Goal: Task Accomplishment & Management: Manage account settings

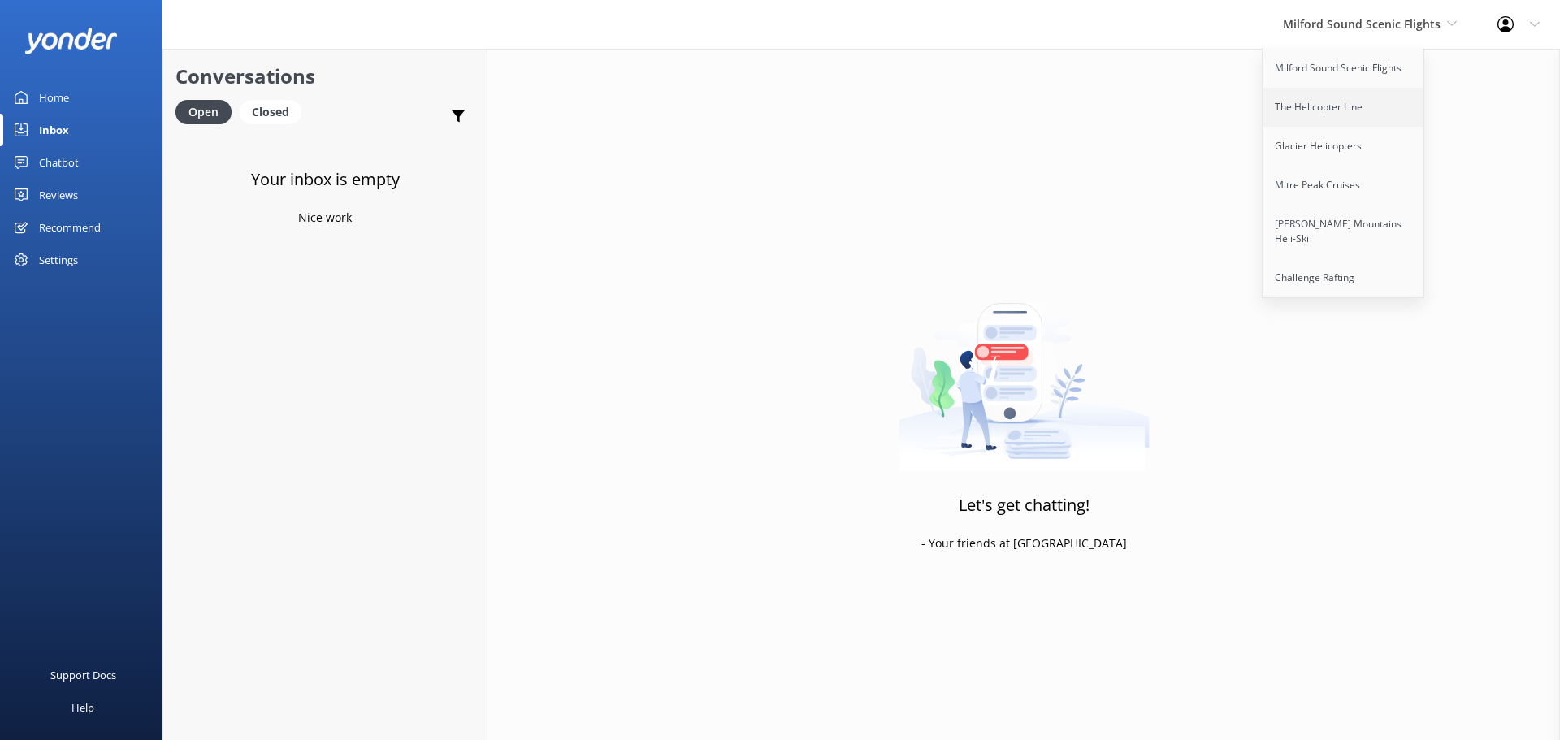
click at [1295, 123] on link "The Helicopter Line" at bounding box center [1343, 107] width 162 height 39
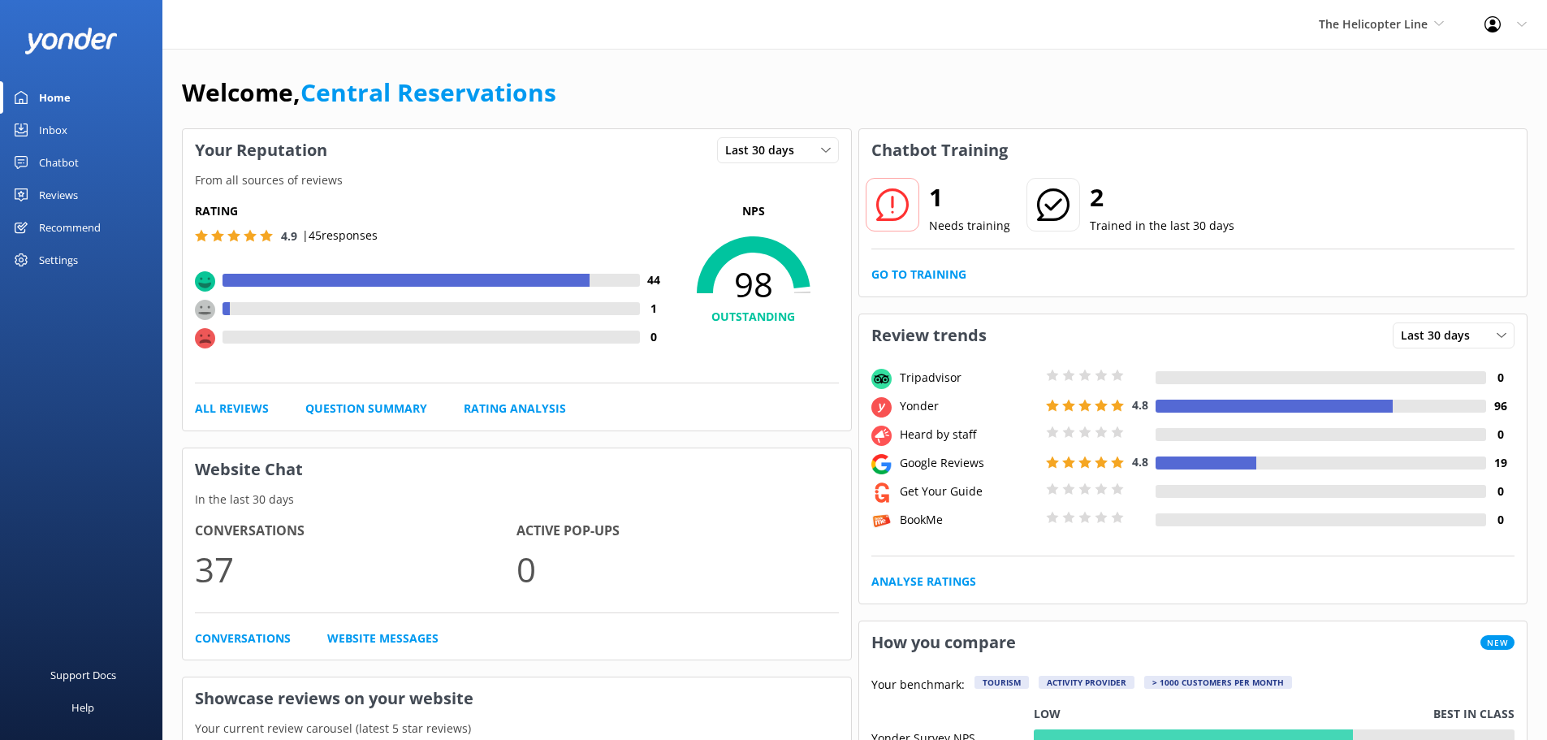
click at [55, 131] on div "Inbox" at bounding box center [53, 130] width 28 height 32
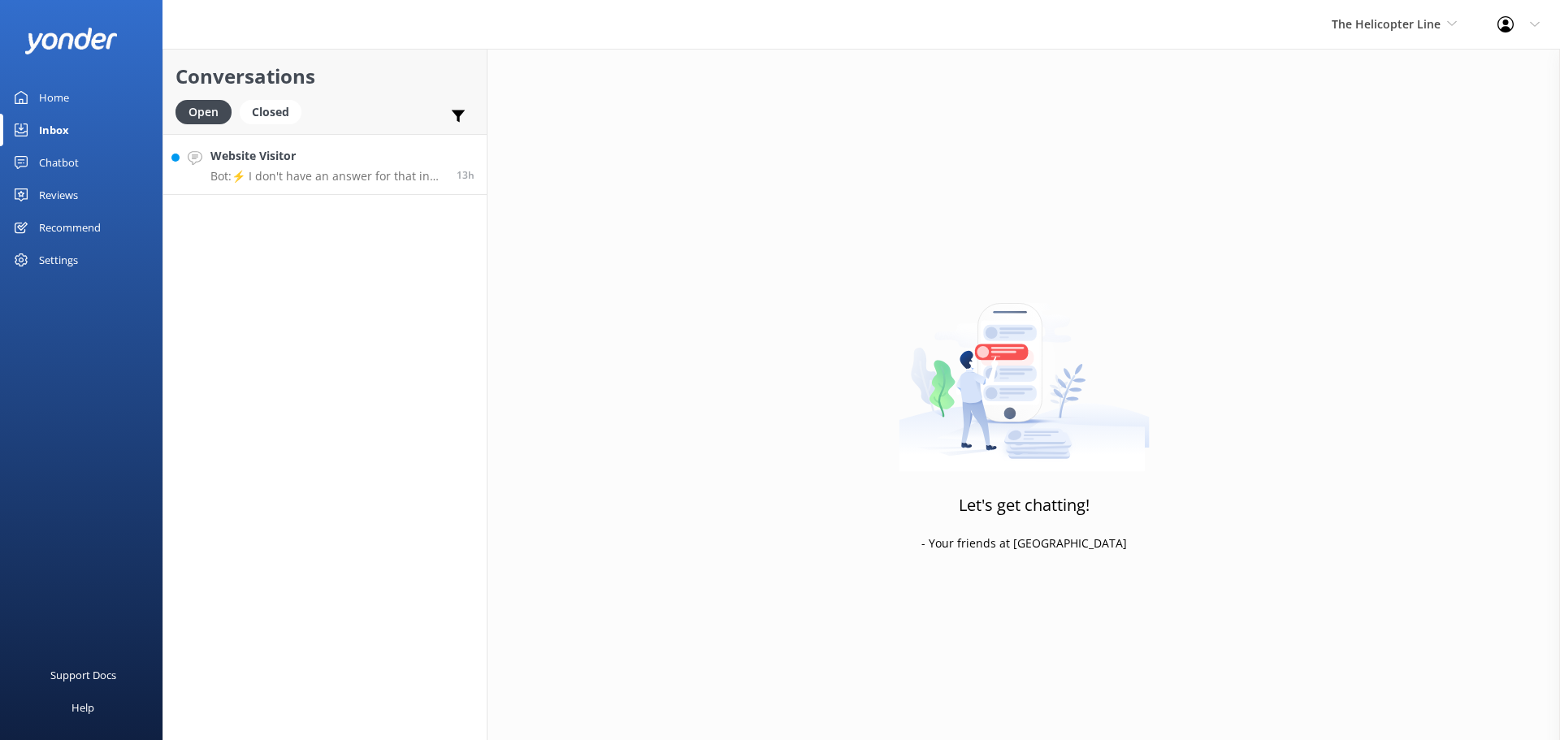
click at [322, 149] on h4 "Website Visitor" at bounding box center [327, 156] width 234 height 18
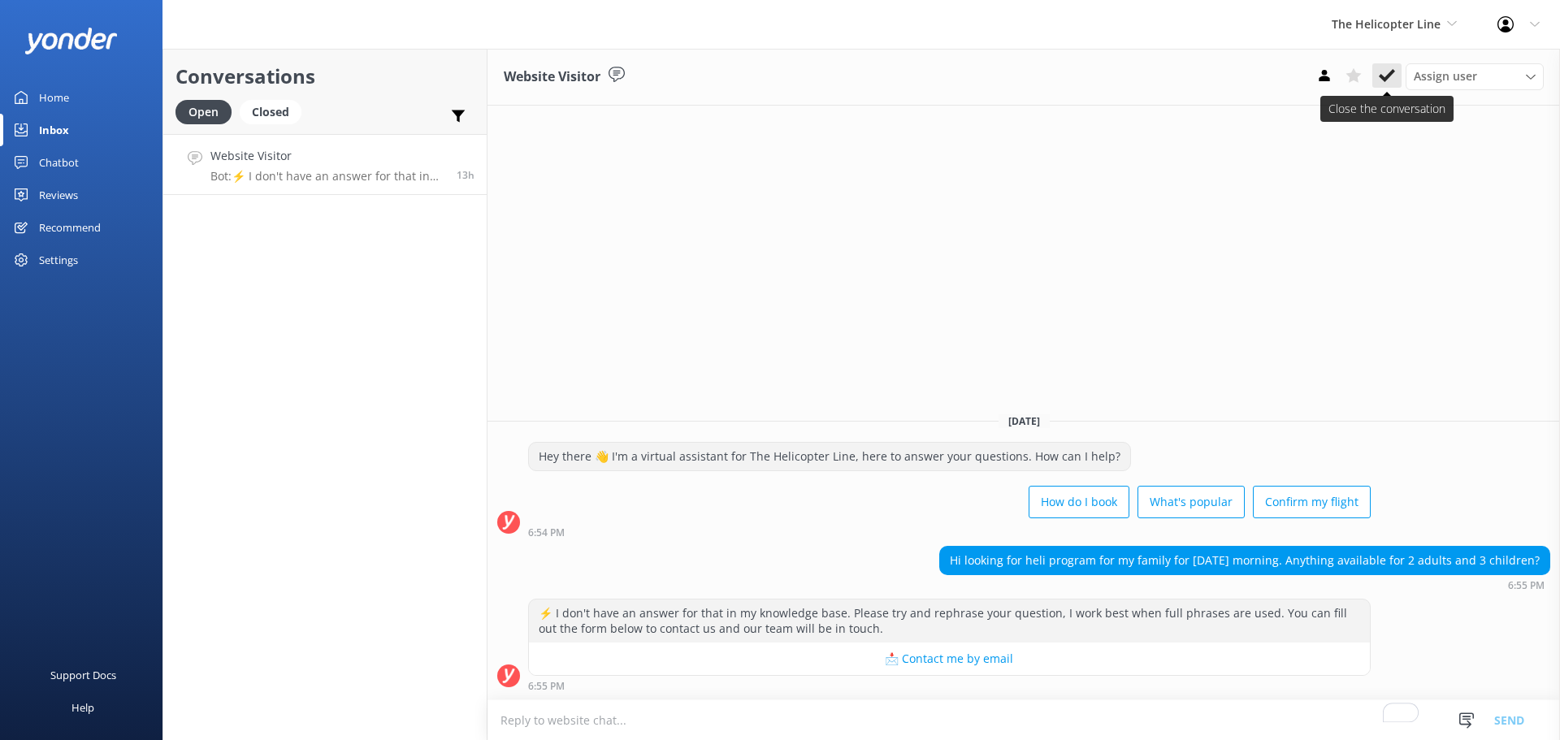
click at [1382, 80] on icon at bounding box center [1386, 75] width 16 height 16
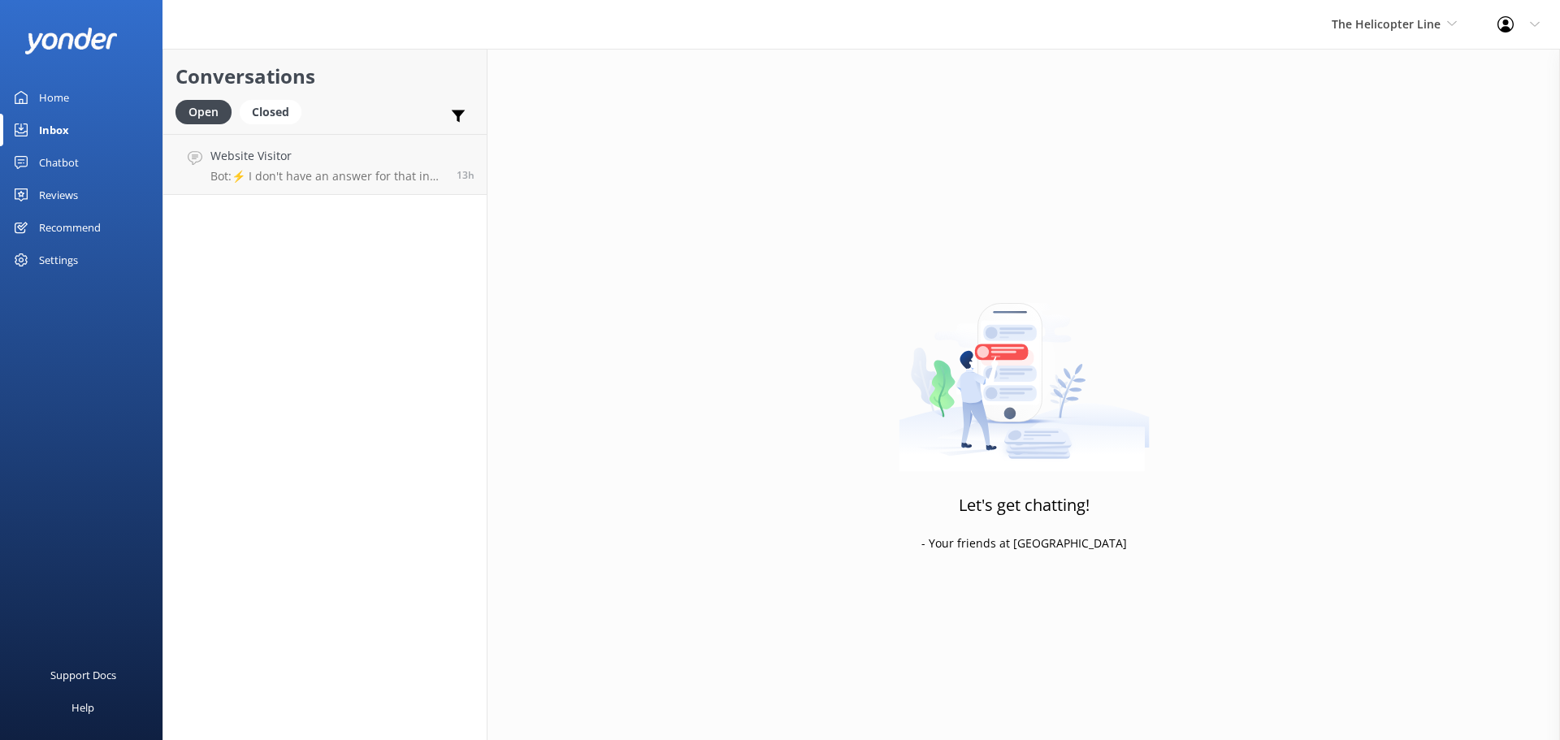
drag, startPoint x: 1392, startPoint y: 28, endPoint x: 1401, endPoint y: 51, distance: 25.2
click at [1392, 27] on span "The Helicopter Line" at bounding box center [1385, 23] width 109 height 15
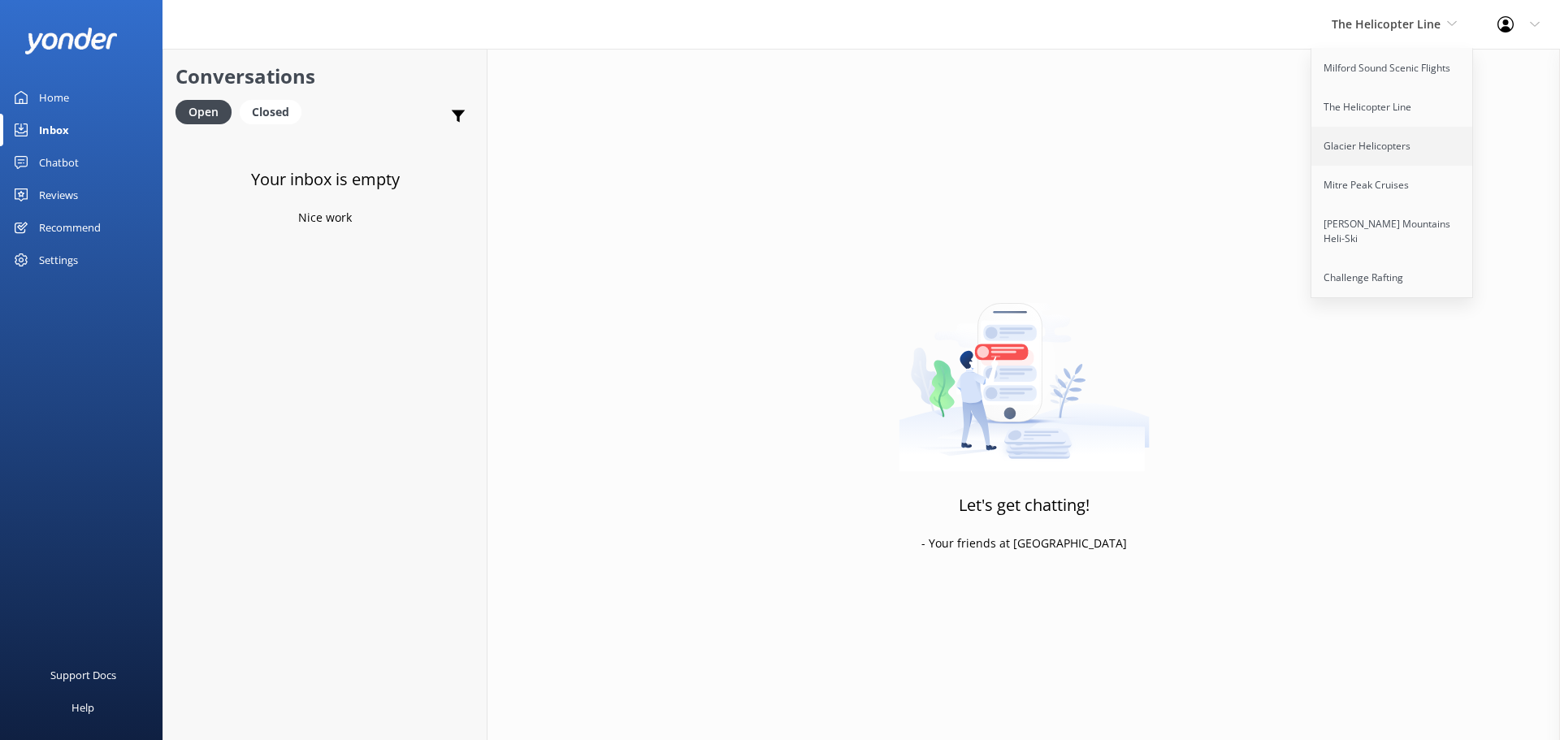
click at [1391, 145] on link "Glacier Helicopters" at bounding box center [1392, 146] width 162 height 39
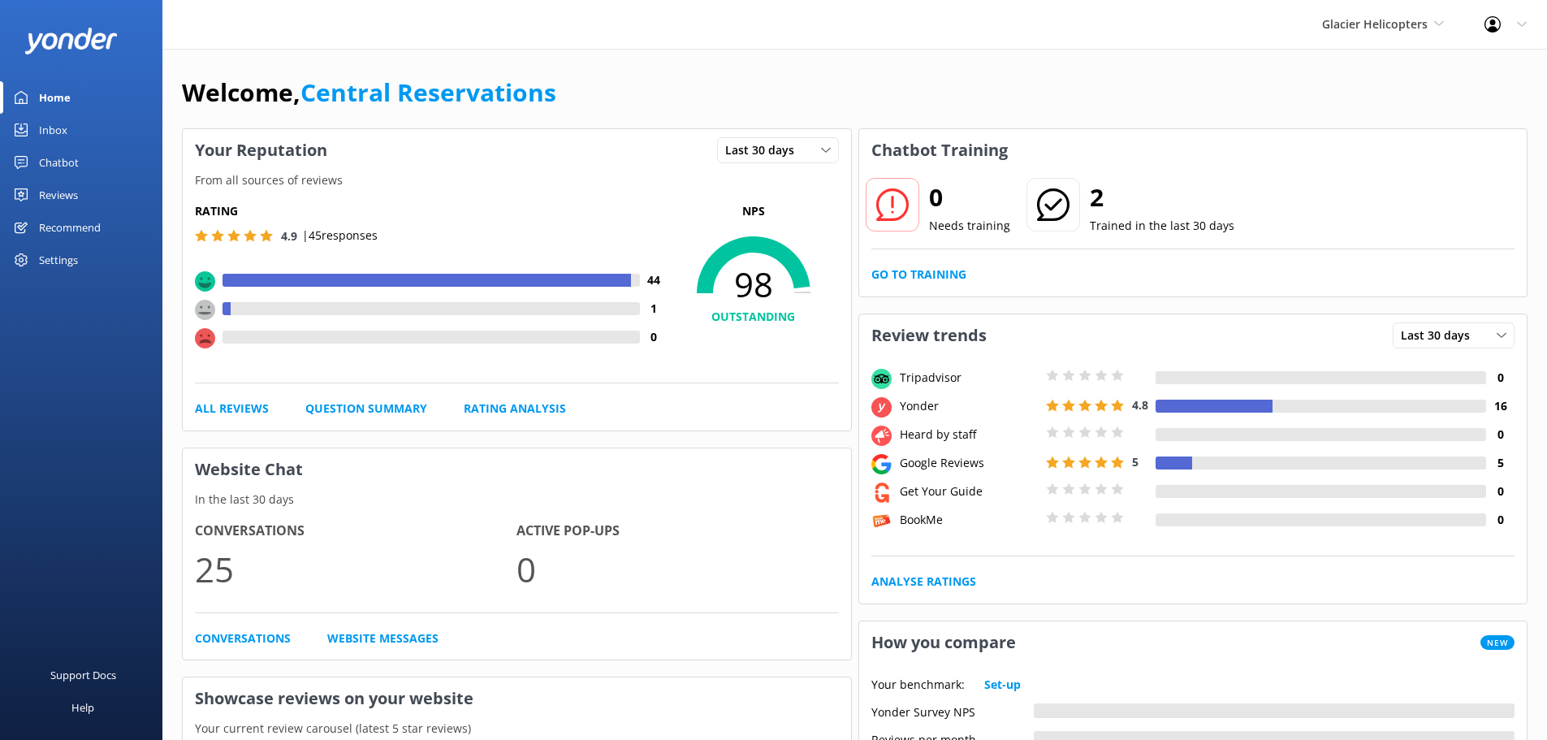
click at [71, 123] on link "Inbox" at bounding box center [81, 130] width 162 height 32
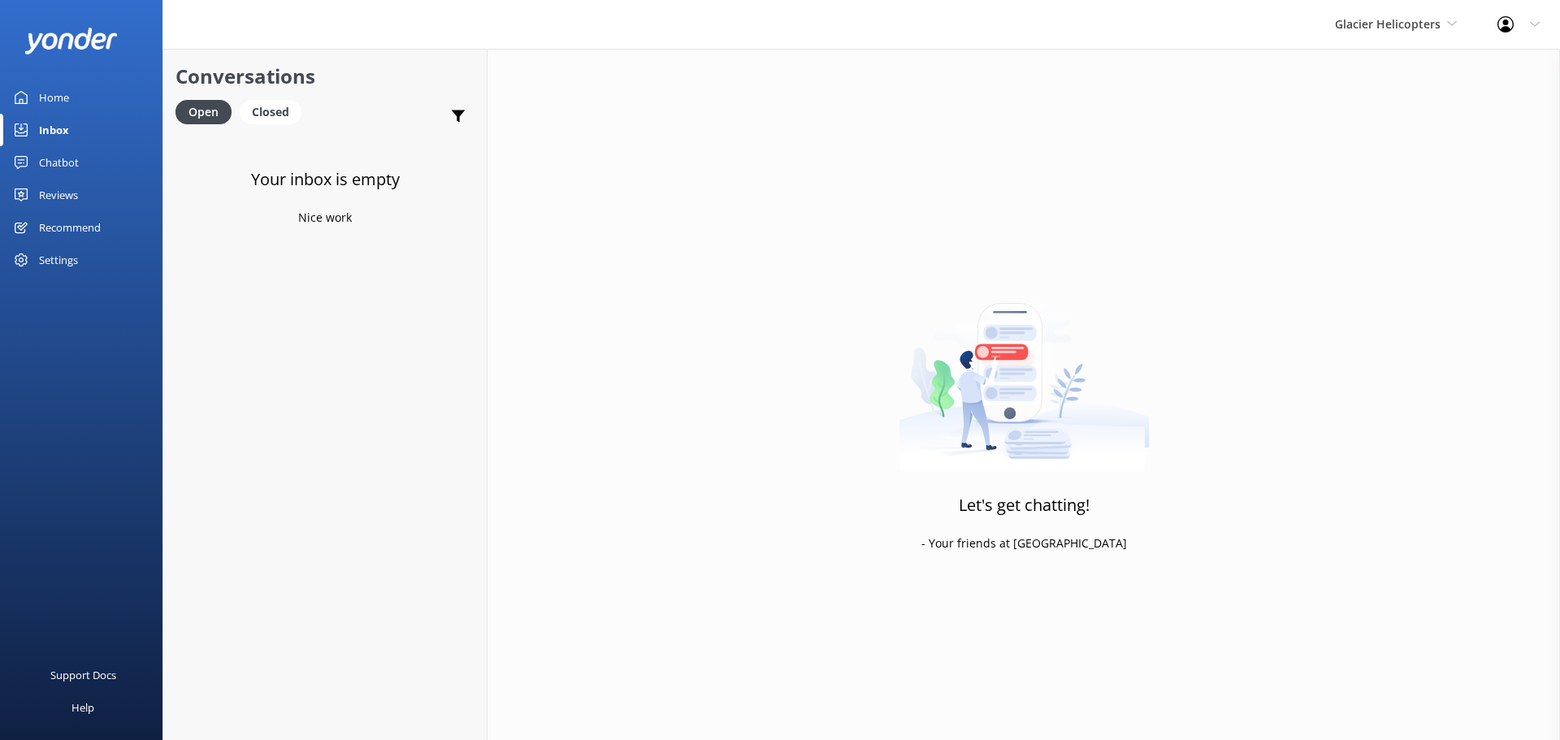
click at [1400, 11] on div "Glacier Helicopters Milford Sound Scenic Flights The Helicopter Line Glacier He…" at bounding box center [1395, 24] width 162 height 49
click at [1382, 184] on link "Mitre Peak Cruises" at bounding box center [1395, 185] width 162 height 39
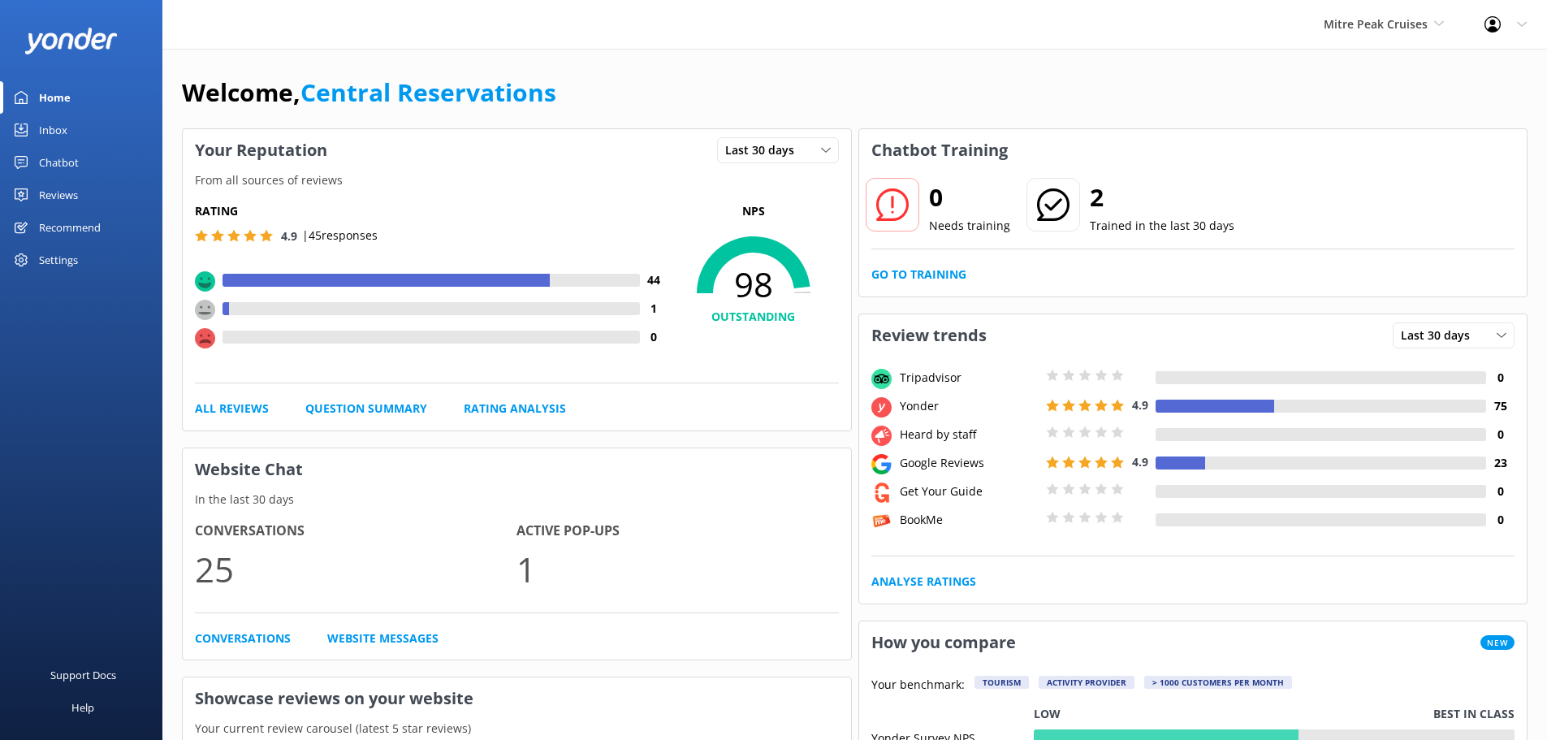
click at [58, 127] on div "Inbox" at bounding box center [53, 130] width 28 height 32
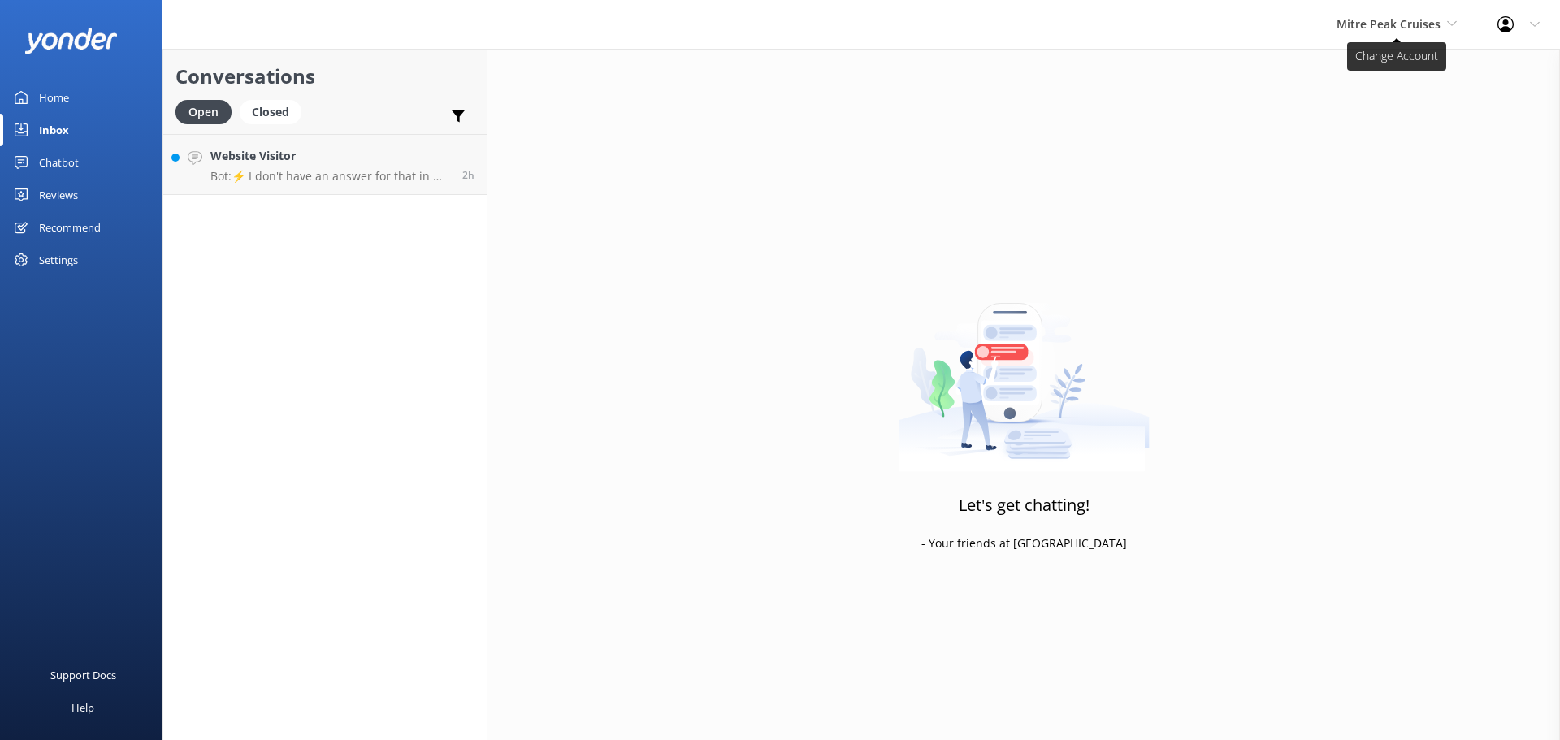
click at [1360, 19] on span "Mitre Peak Cruises" at bounding box center [1388, 23] width 104 height 15
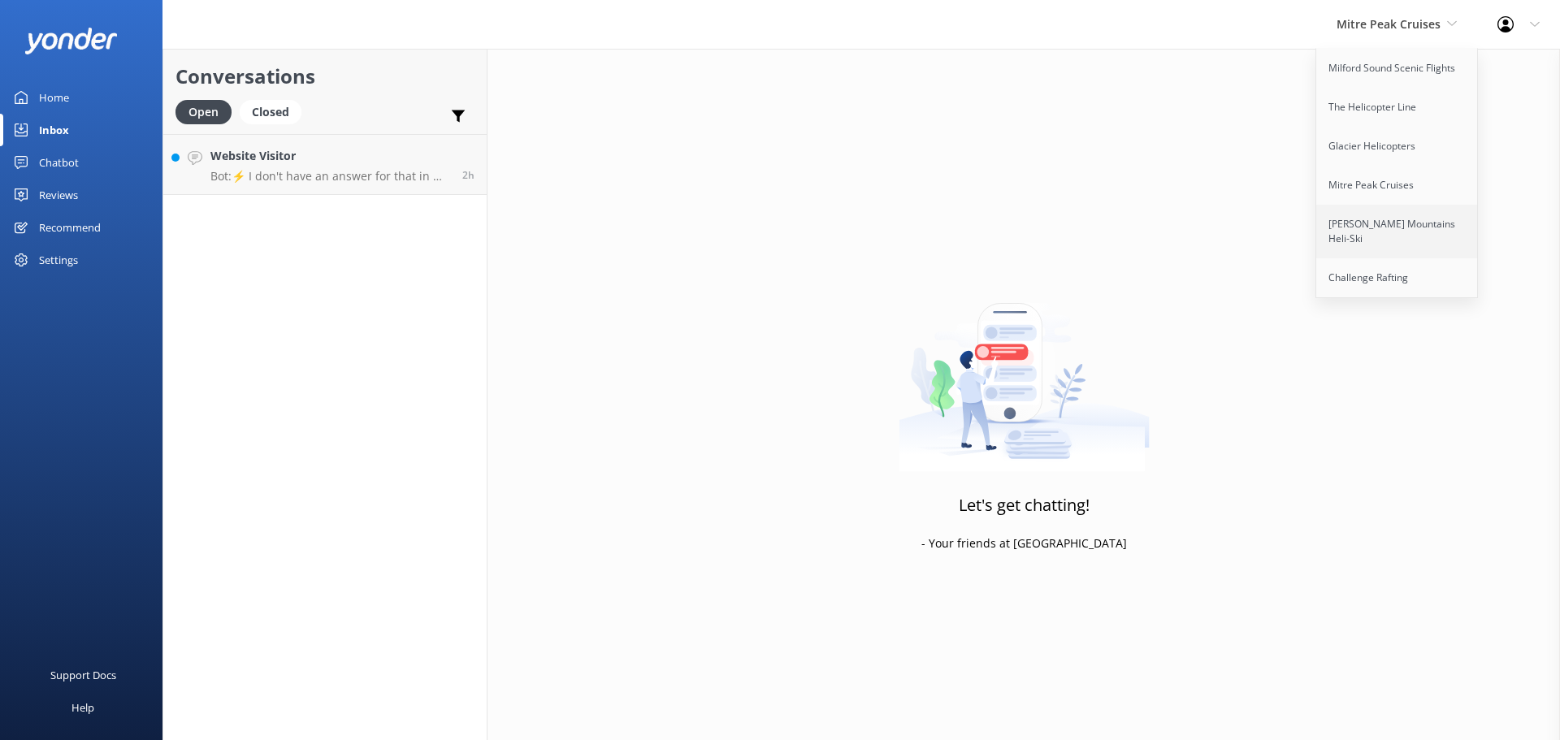
click at [1349, 239] on link "[PERSON_NAME] Mountains Heli-Ski" at bounding box center [1397, 232] width 162 height 54
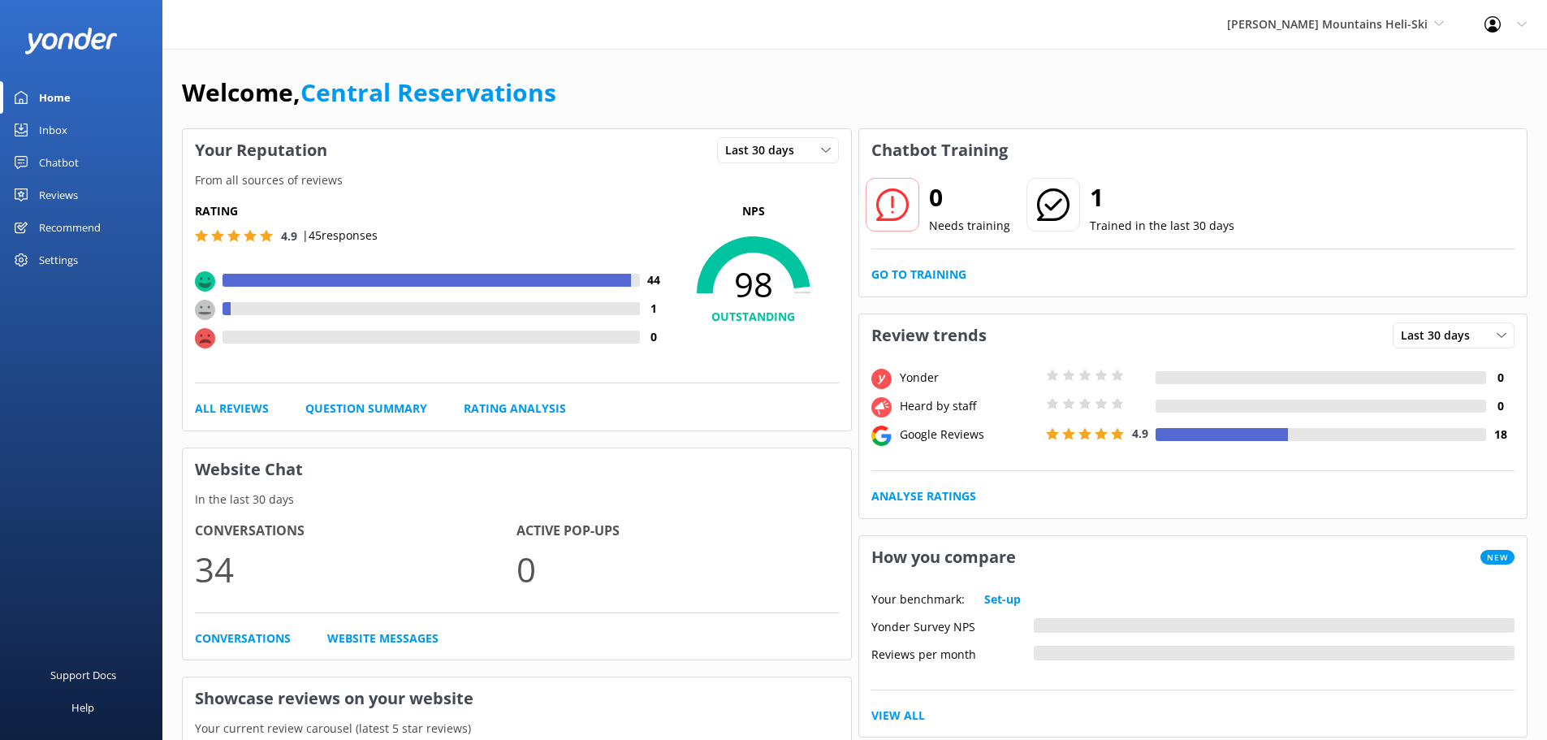
click at [54, 123] on div "Inbox" at bounding box center [53, 130] width 28 height 32
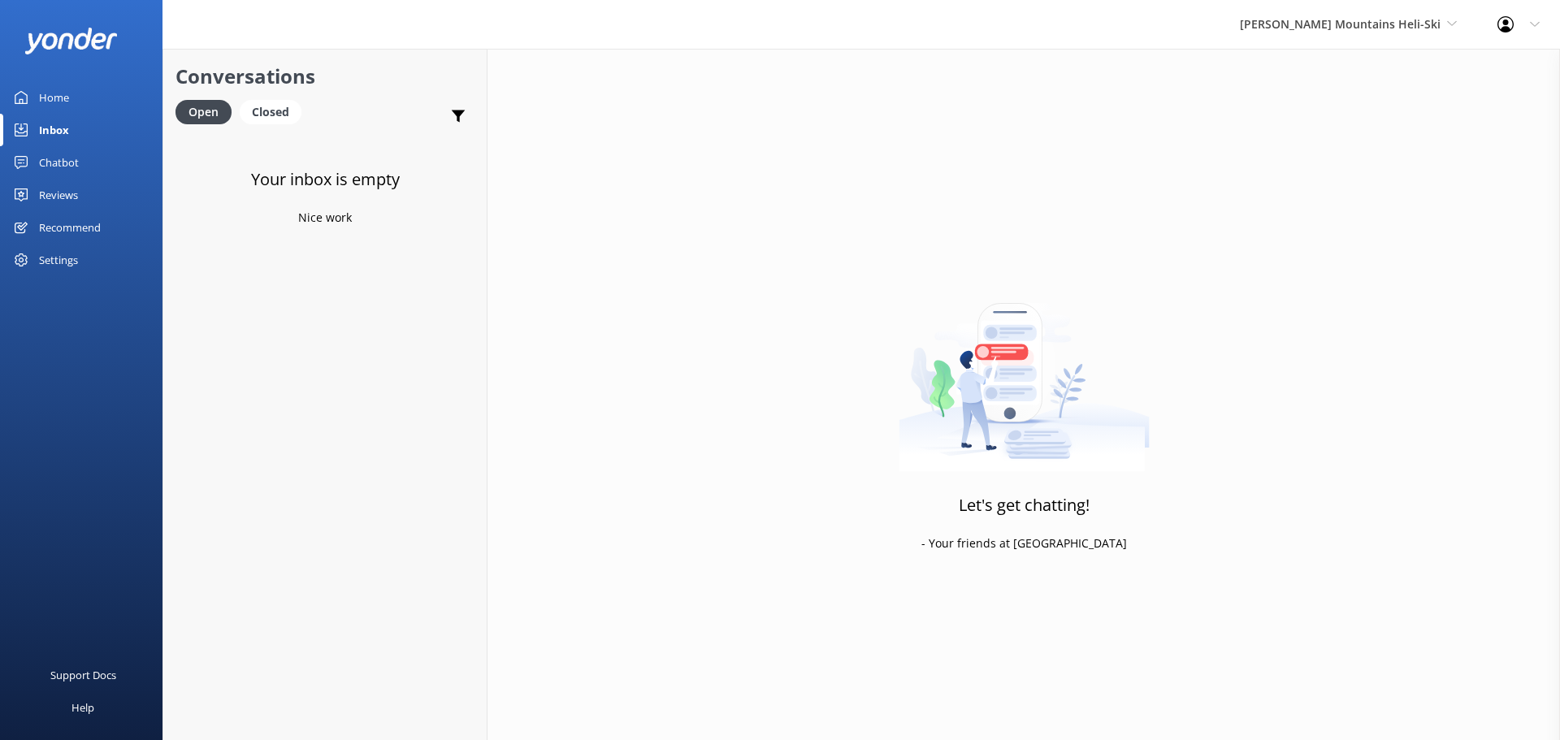
click at [1353, 12] on div "[PERSON_NAME] Mountains Heli-Ski Milford Sound Scenic Flights The Helicopter Li…" at bounding box center [1347, 24] width 257 height 49
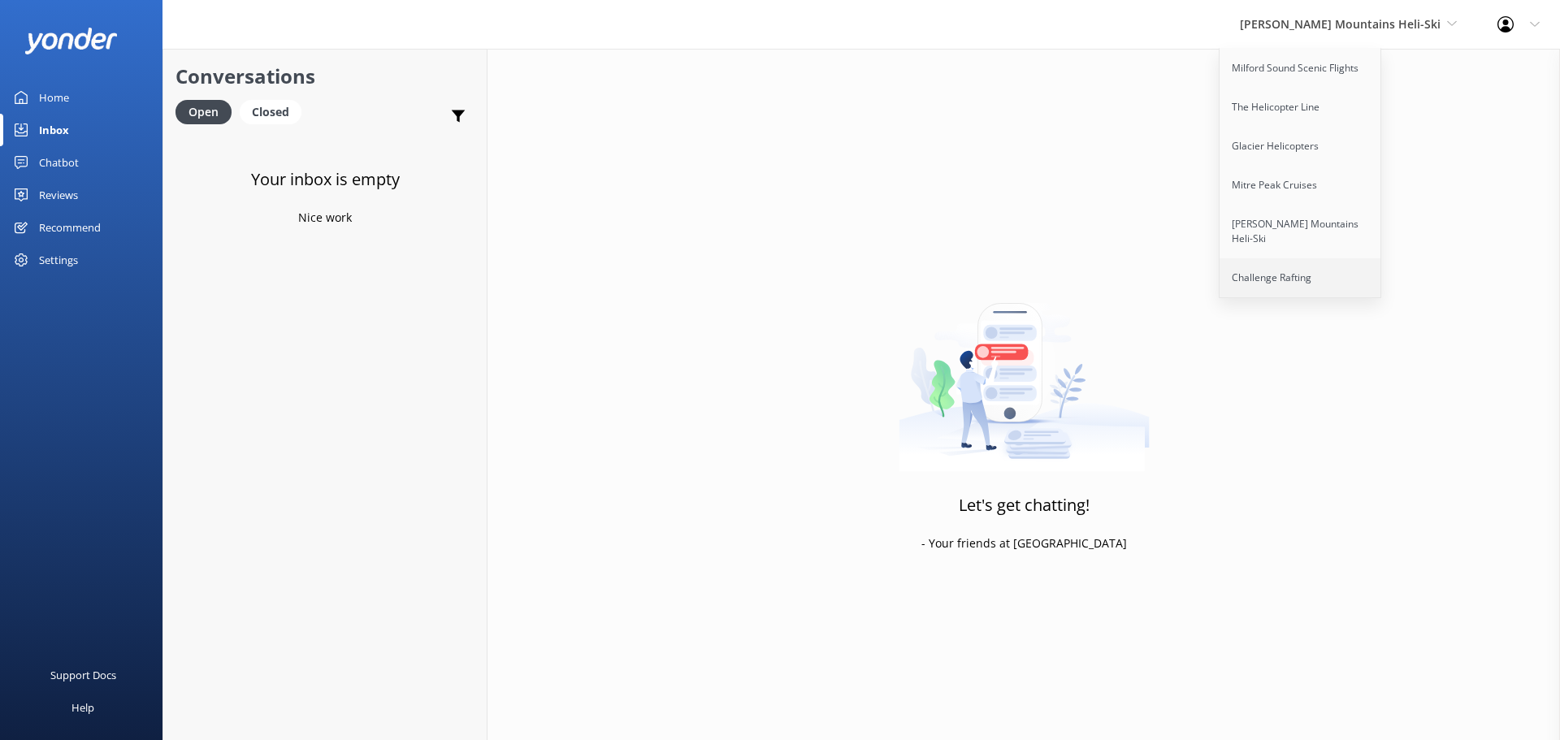
click at [1362, 275] on link "Challenge Rafting" at bounding box center [1300, 277] width 162 height 39
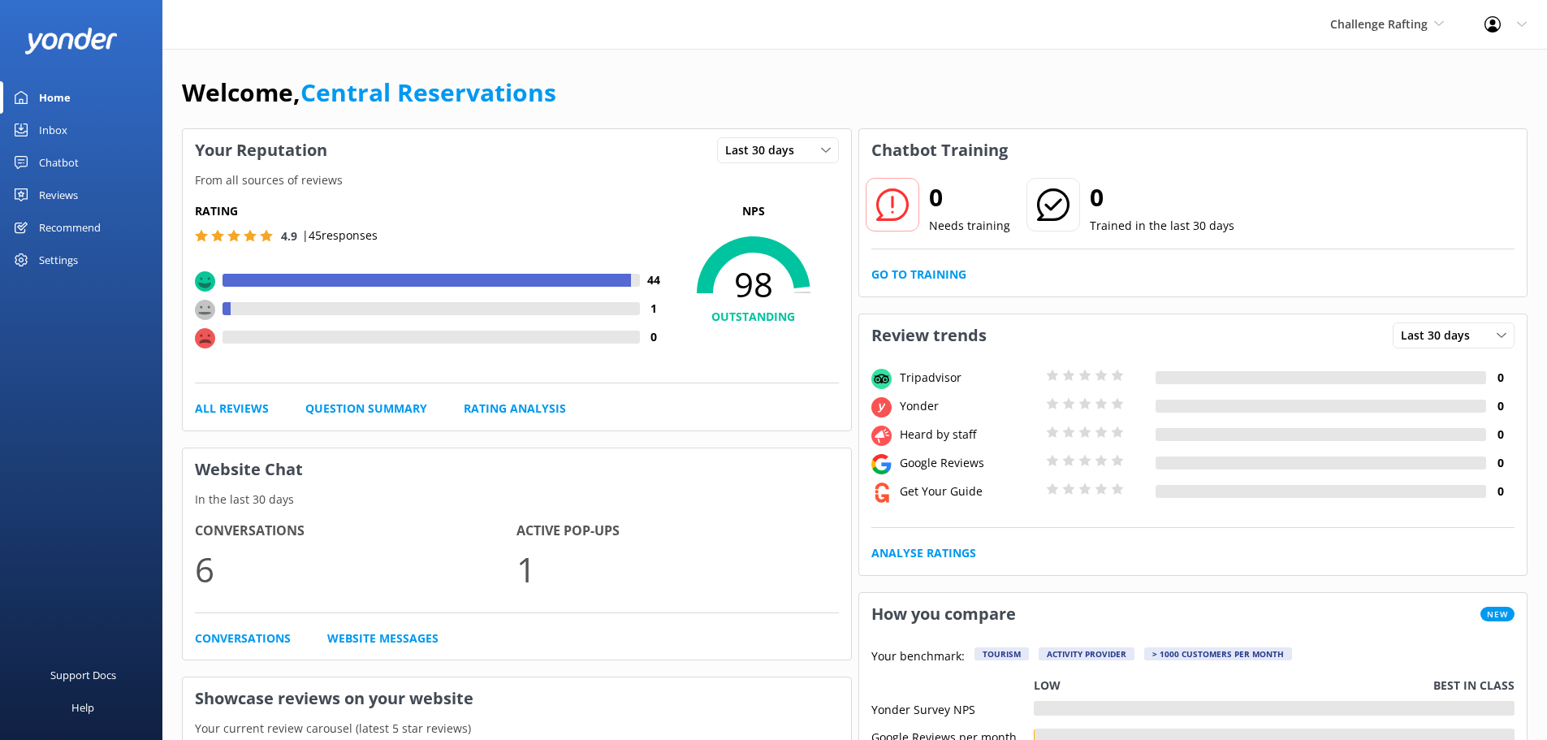
click at [44, 121] on div "Inbox" at bounding box center [53, 130] width 28 height 32
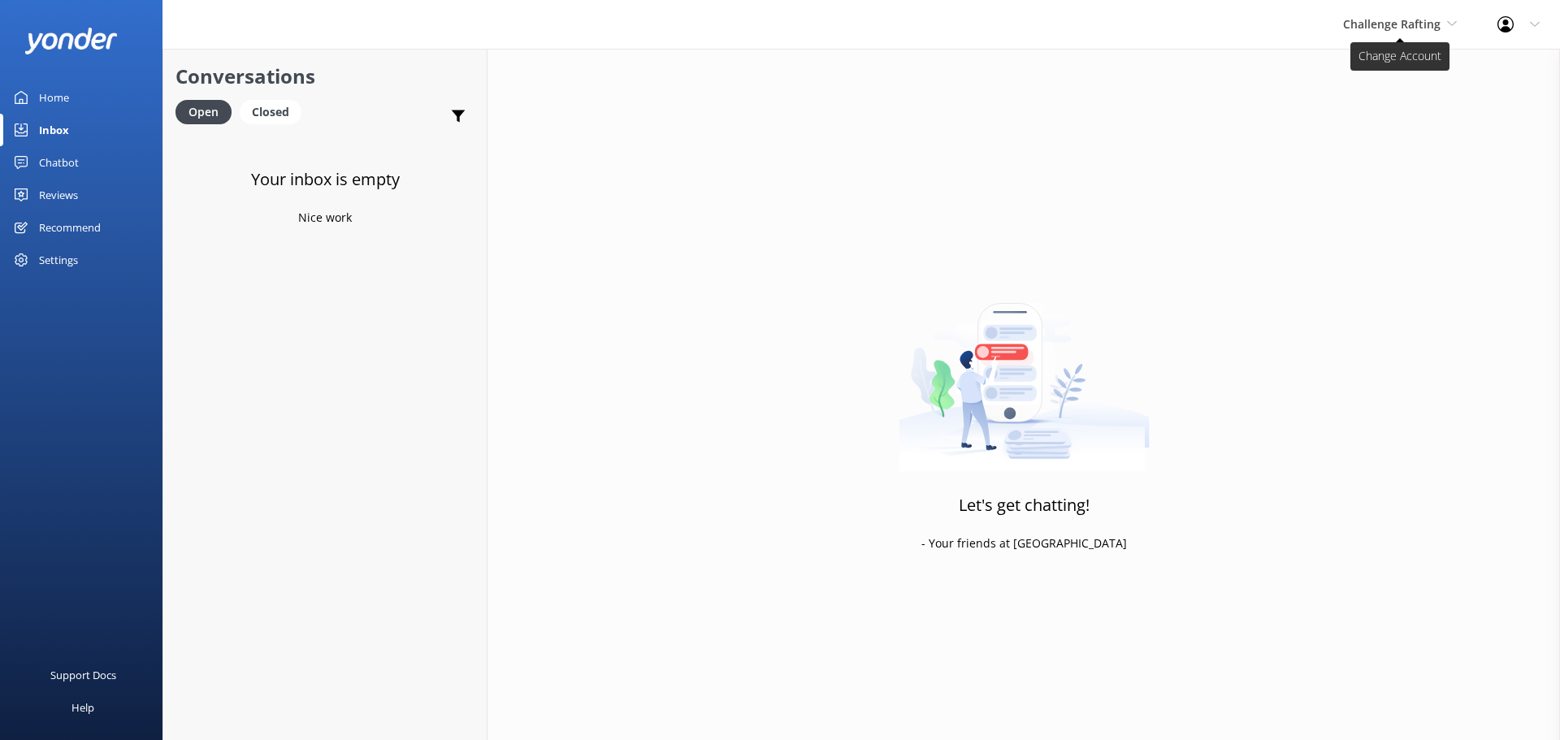
click at [1416, 29] on span "Challenge Rafting" at bounding box center [1391, 23] width 97 height 15
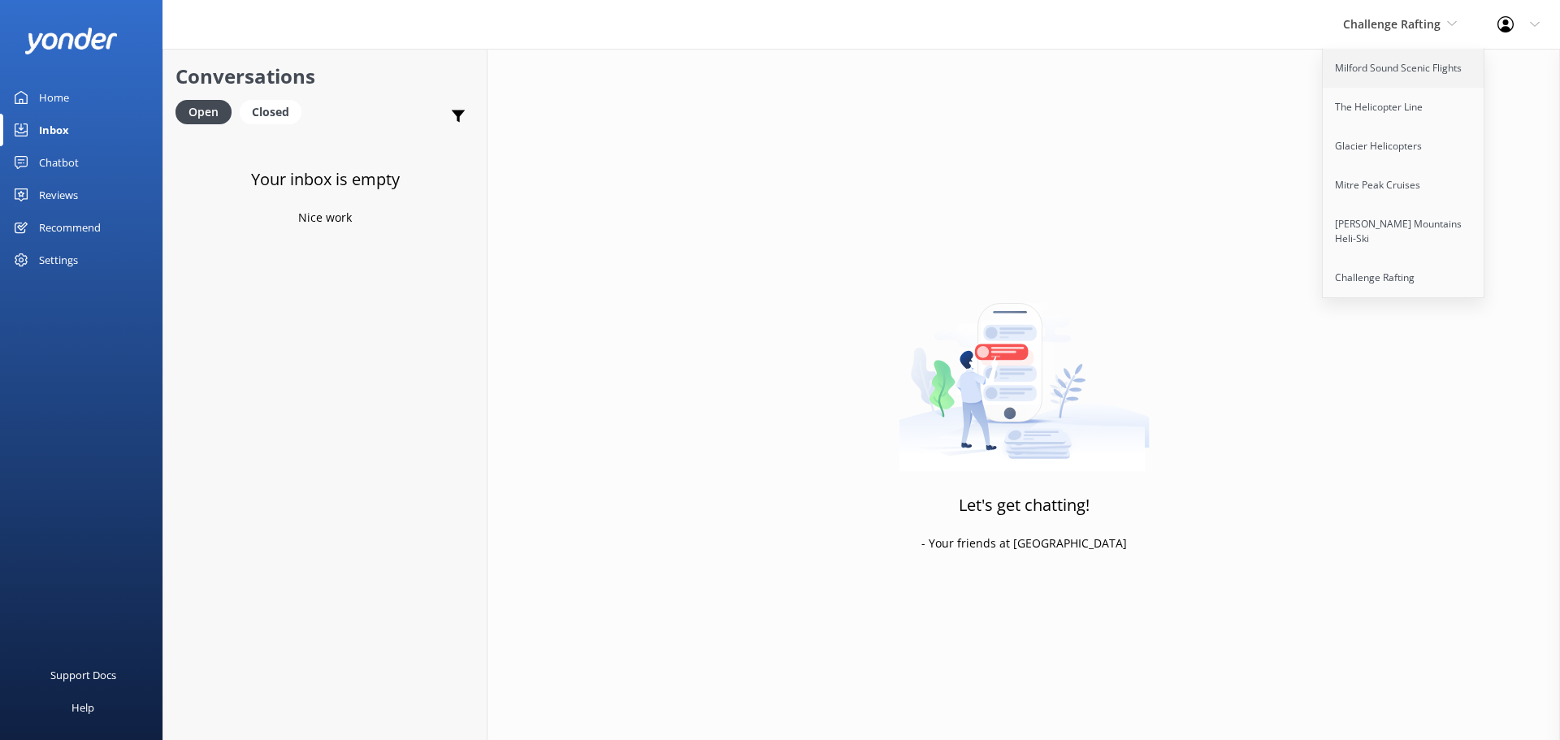
click at [1336, 71] on link "Milford Sound Scenic Flights" at bounding box center [1403, 68] width 162 height 39
